Goal: Transaction & Acquisition: Book appointment/travel/reservation

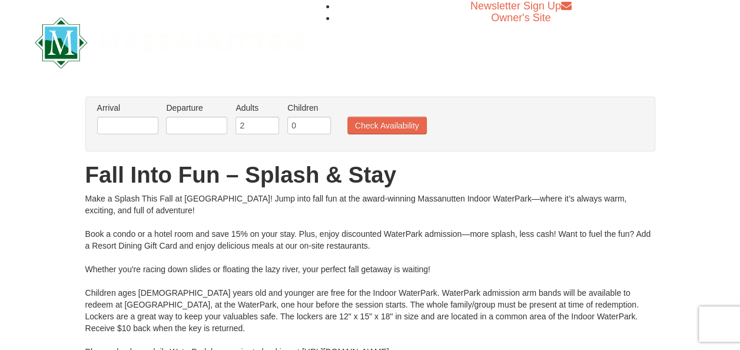
scroll to position [280, 0]
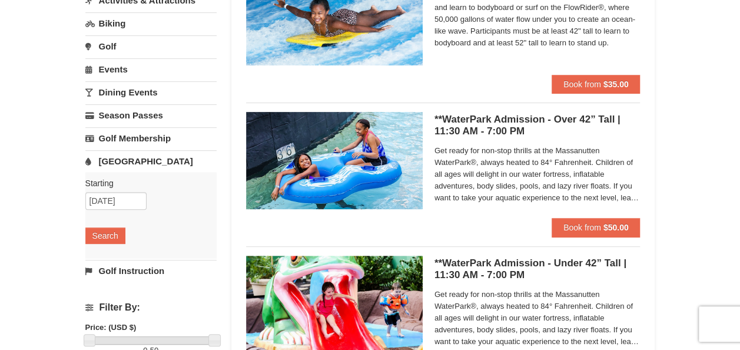
scroll to position [180, 0]
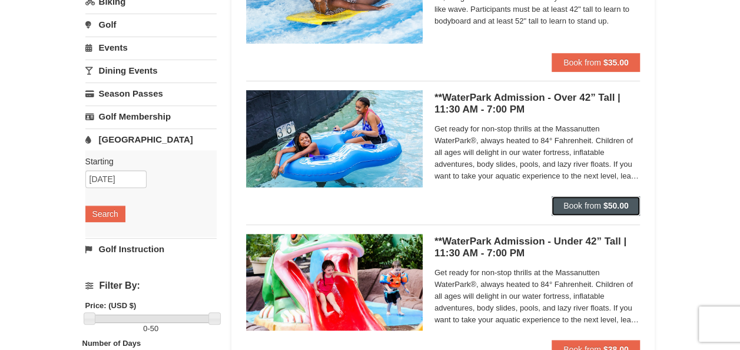
click at [568, 199] on button "Book from $50.00" at bounding box center [596, 205] width 89 height 19
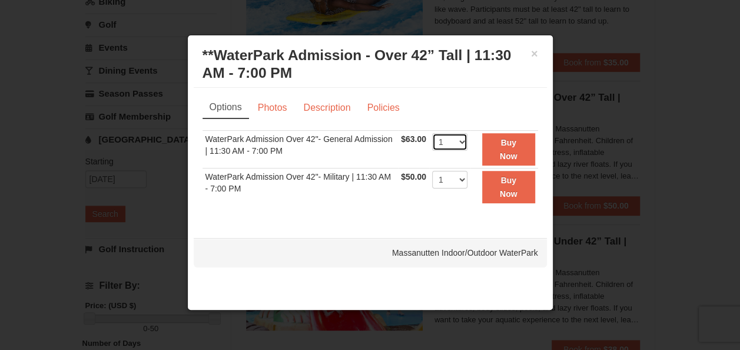
click at [458, 143] on select "1 2 3 4 5 6 7 8 9 10 11 12 13 14 15 16 17 18 19 20 21 22" at bounding box center [449, 142] width 35 height 18
select select "8"
click at [432, 133] on select "1 2 3 4 5 6 7 8 9 10 11 12 13 14 15 16 17 18 19 20 21 22" at bounding box center [449, 142] width 35 height 18
click at [494, 150] on button "Buy Now" at bounding box center [508, 149] width 53 height 32
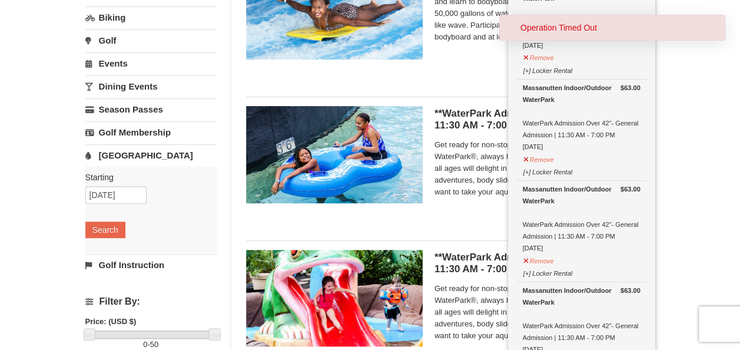
scroll to position [0, 0]
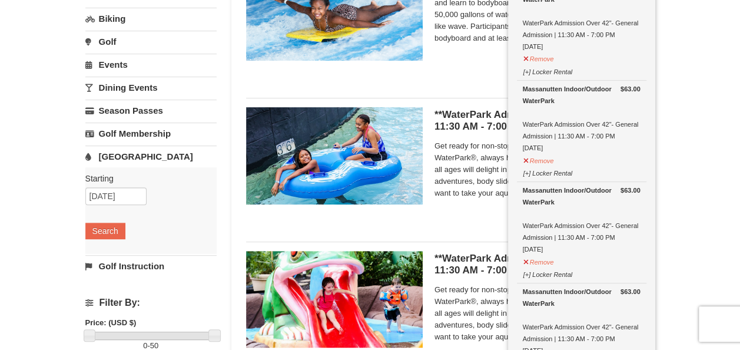
click at [570, 202] on div "Massanutten Indoor/Outdoor WaterPark" at bounding box center [582, 196] width 118 height 24
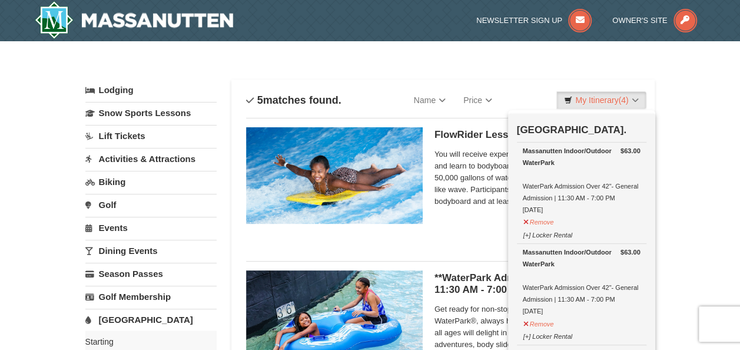
click at [467, 233] on div "FlowRider Lesson | 9:45 - 11:15 AM Massanutten Indoor/Outdoor WaterPark You wil…" at bounding box center [443, 180] width 395 height 124
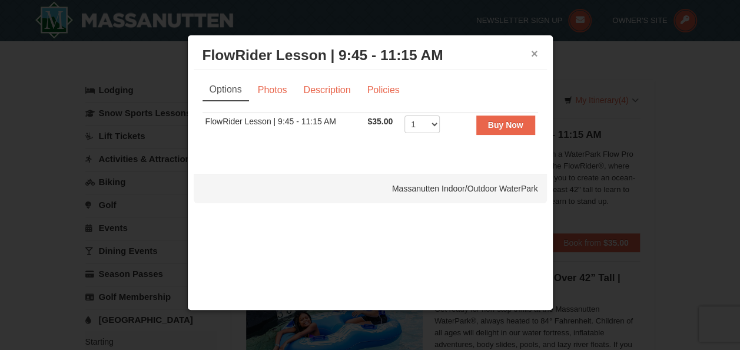
click at [534, 54] on button "×" at bounding box center [534, 54] width 7 height 12
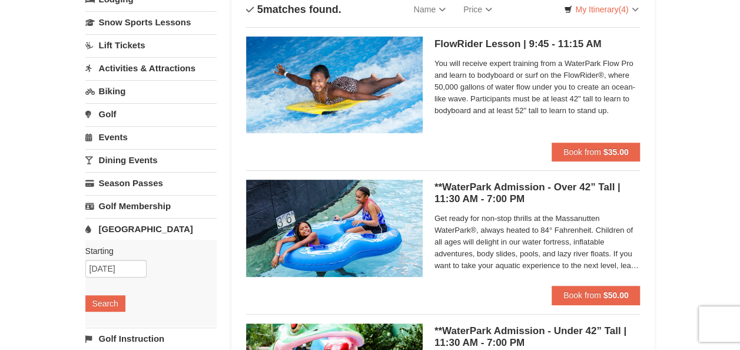
scroll to position [91, 0]
click at [580, 300] on button "Book from $50.00" at bounding box center [596, 295] width 89 height 19
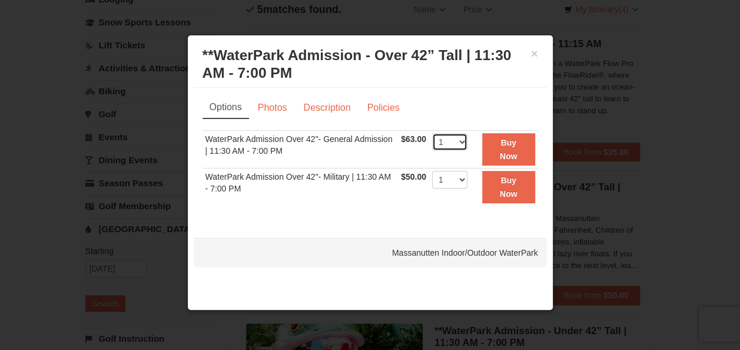
click at [463, 140] on select "1 2 3 4 5 6 7 8 9 10 11 12 13 14 15 16 17 18 19 20 21 22" at bounding box center [449, 142] width 35 height 18
select select "4"
click at [432, 133] on select "1 2 3 4 5 6 7 8 9 10 11 12 13 14 15 16 17 18 19 20 21 22" at bounding box center [449, 142] width 35 height 18
click at [498, 143] on button "Buy Now" at bounding box center [508, 149] width 53 height 32
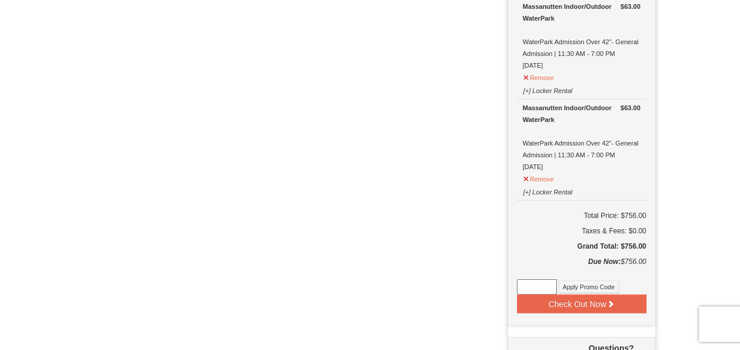
scroll to position [1156, 0]
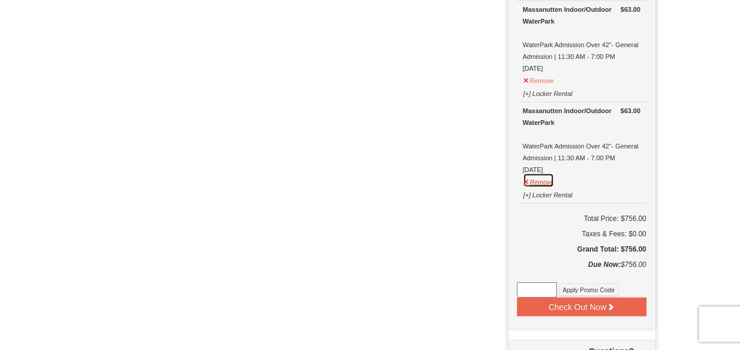
click at [550, 176] on button "Remove" at bounding box center [539, 180] width 32 height 15
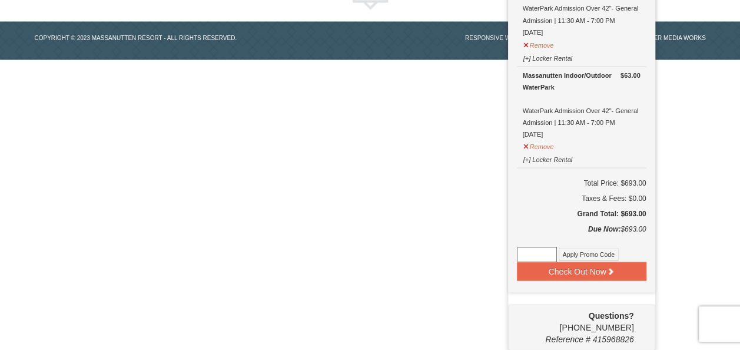
scroll to position [1084, 0]
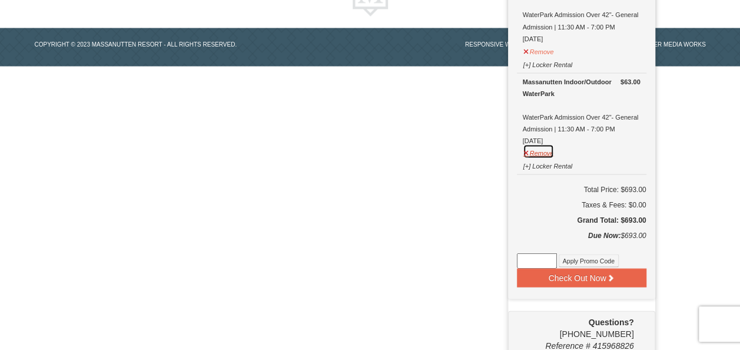
click at [551, 144] on button "Remove" at bounding box center [539, 151] width 32 height 15
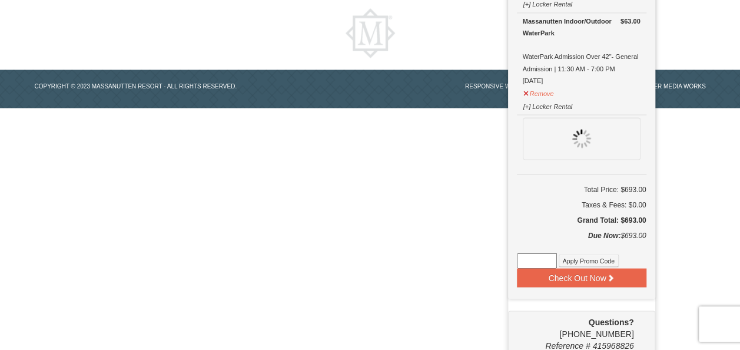
scroll to position [983, 0]
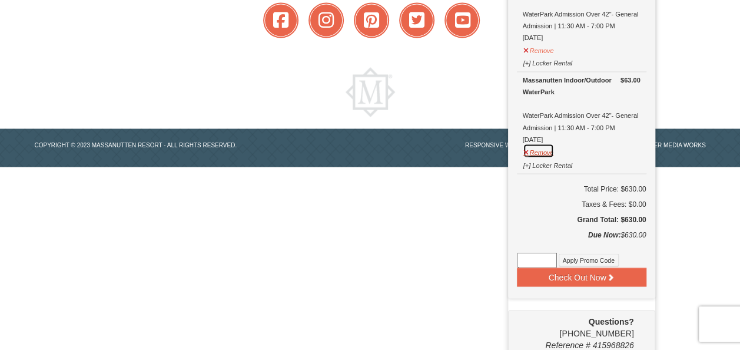
click at [550, 144] on button "Remove" at bounding box center [539, 150] width 32 height 15
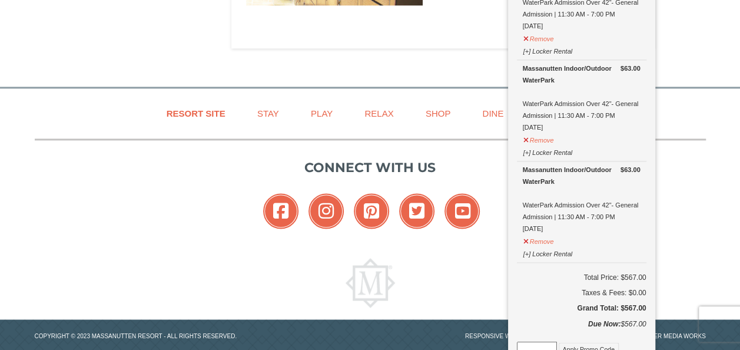
scroll to position [796, 0]
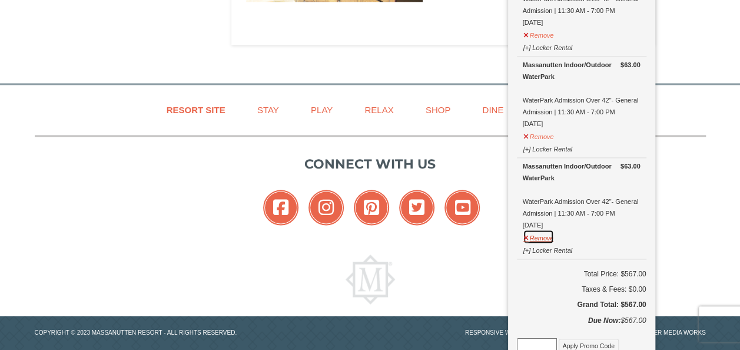
click at [545, 231] on button "Remove" at bounding box center [539, 236] width 32 height 15
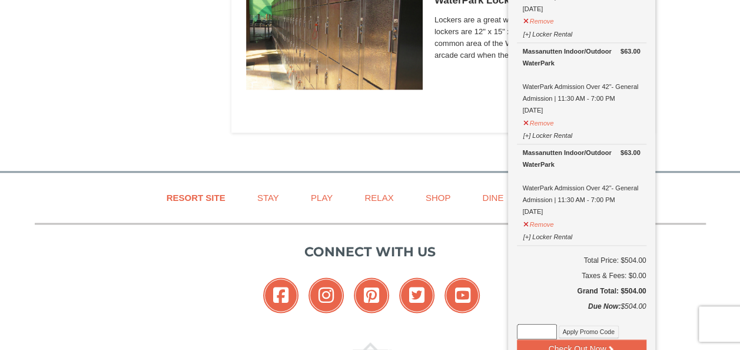
scroll to position [696, 0]
